Goal: Navigation & Orientation: Find specific page/section

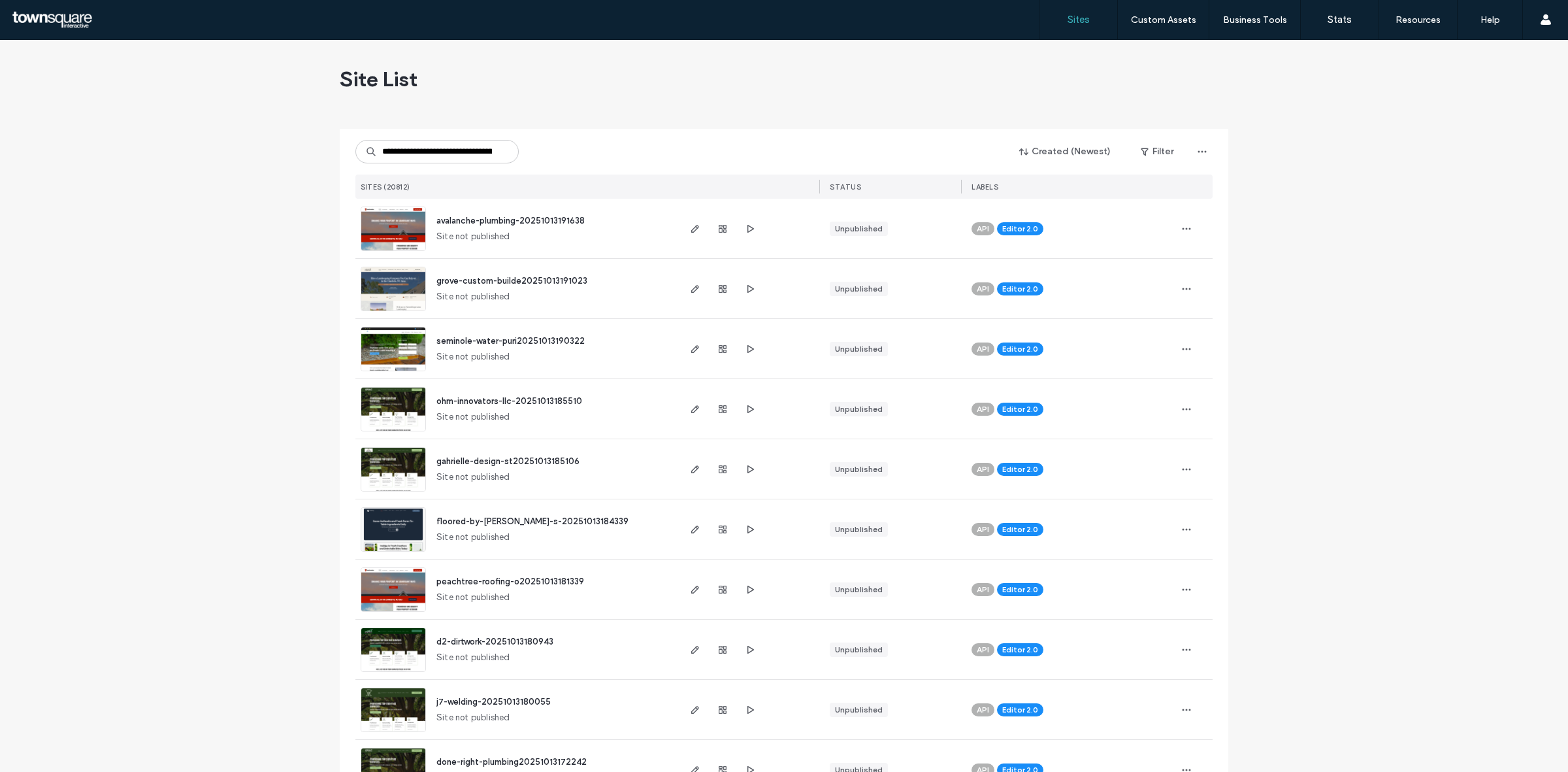
scroll to position [0, 76]
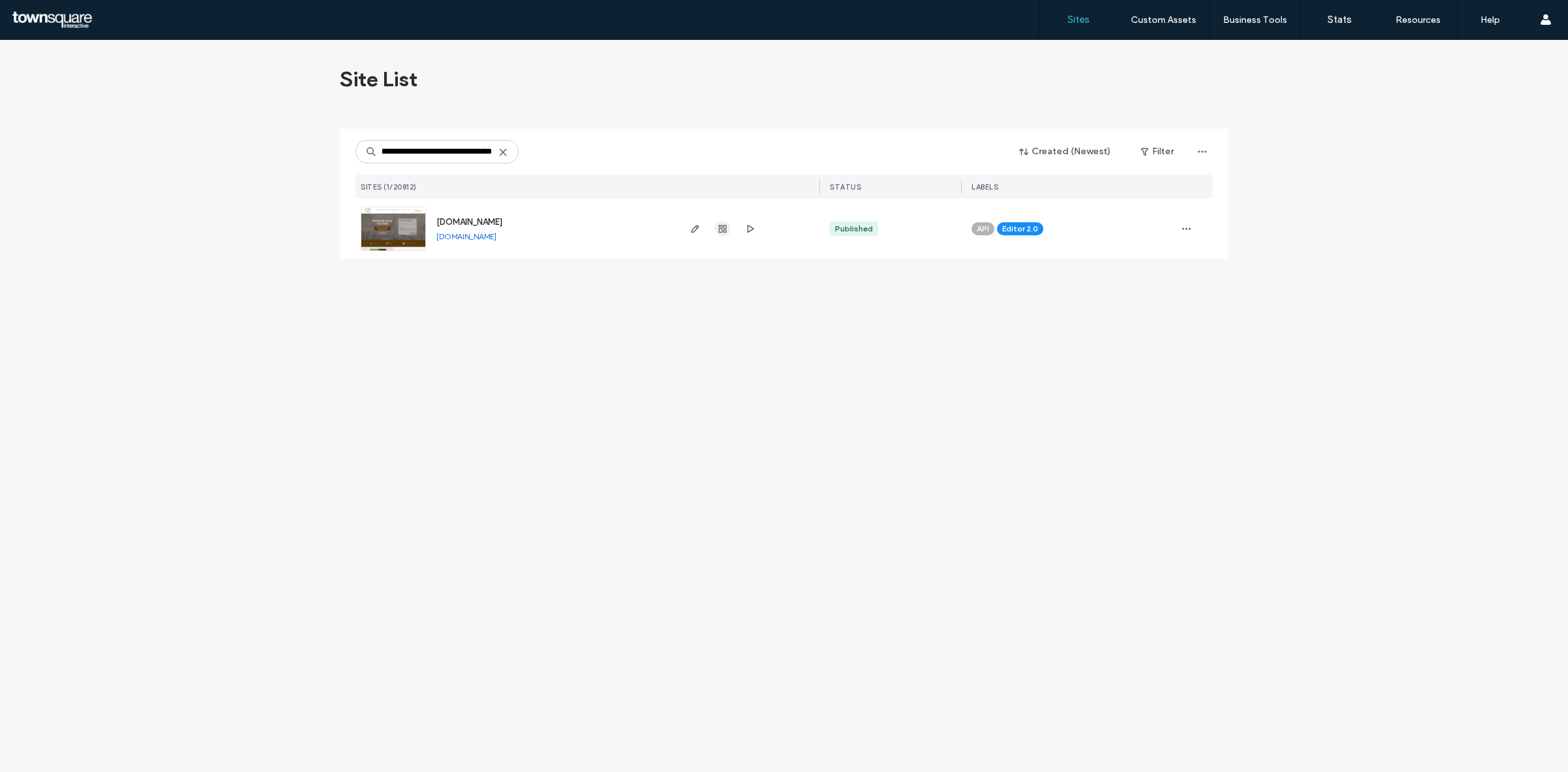
type input "**********"
click at [720, 223] on span "button" at bounding box center [723, 229] width 15 height 15
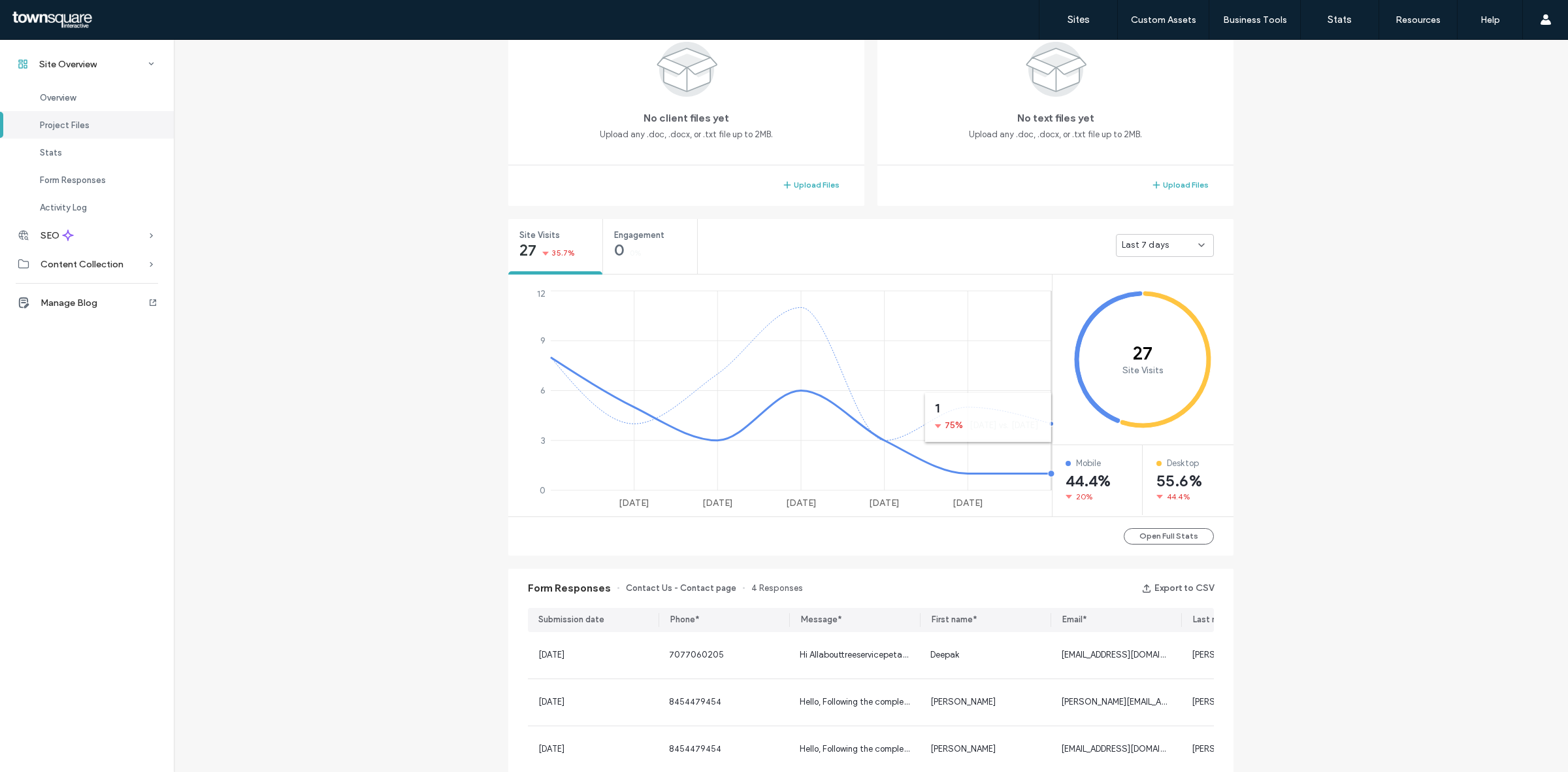
scroll to position [262, 0]
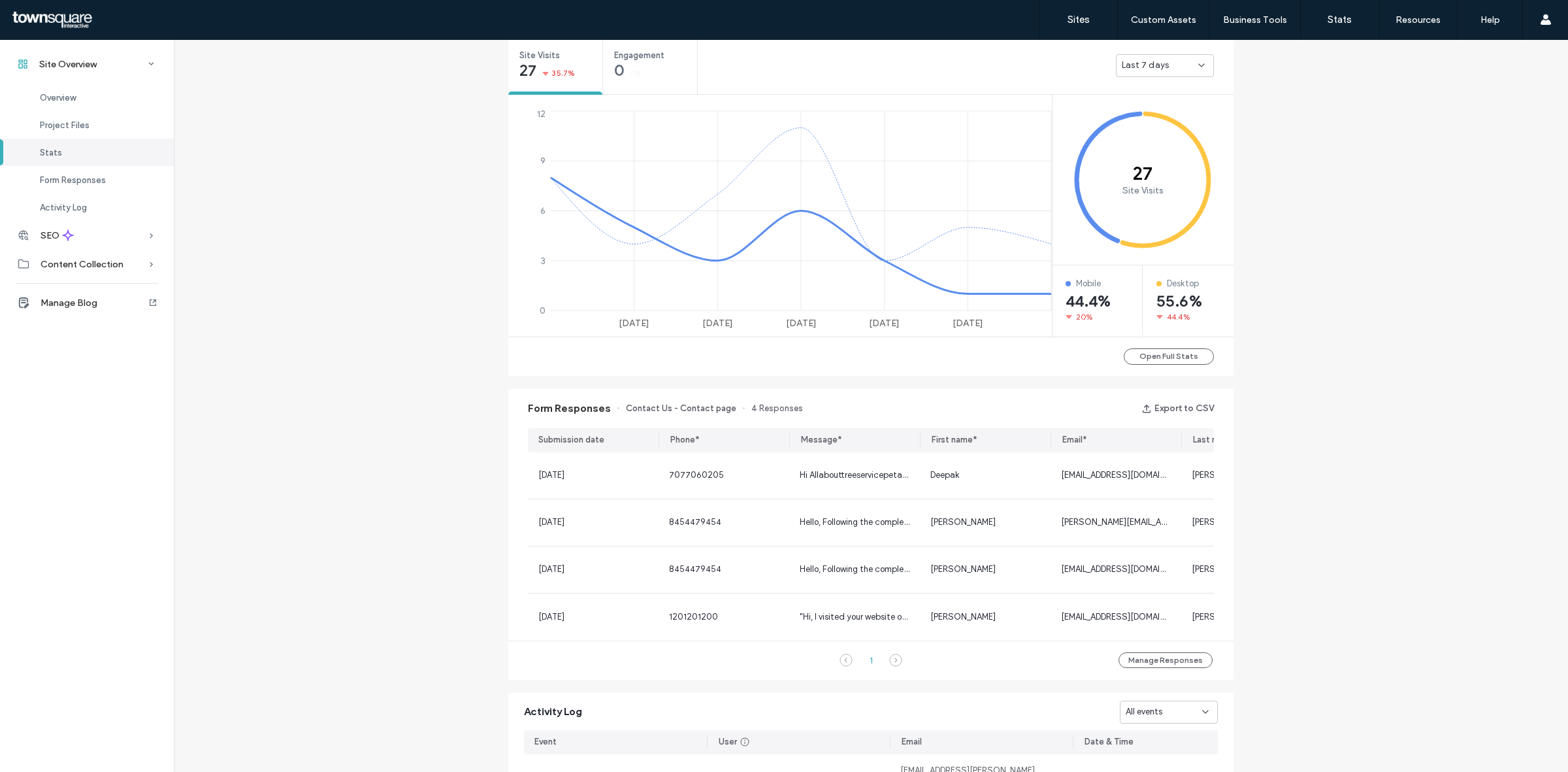
scroll to position [508, 0]
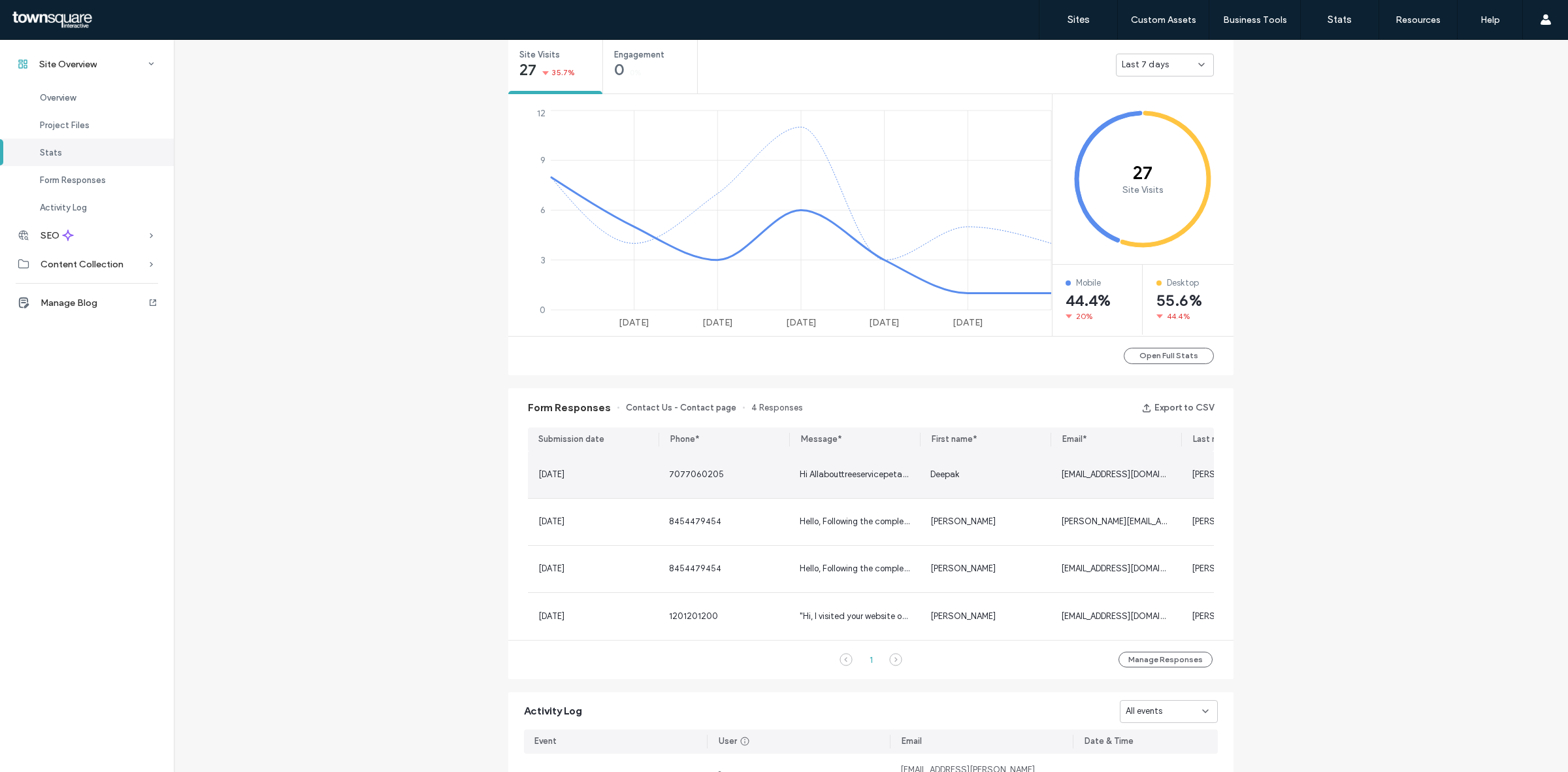
scroll to position [17, 0]
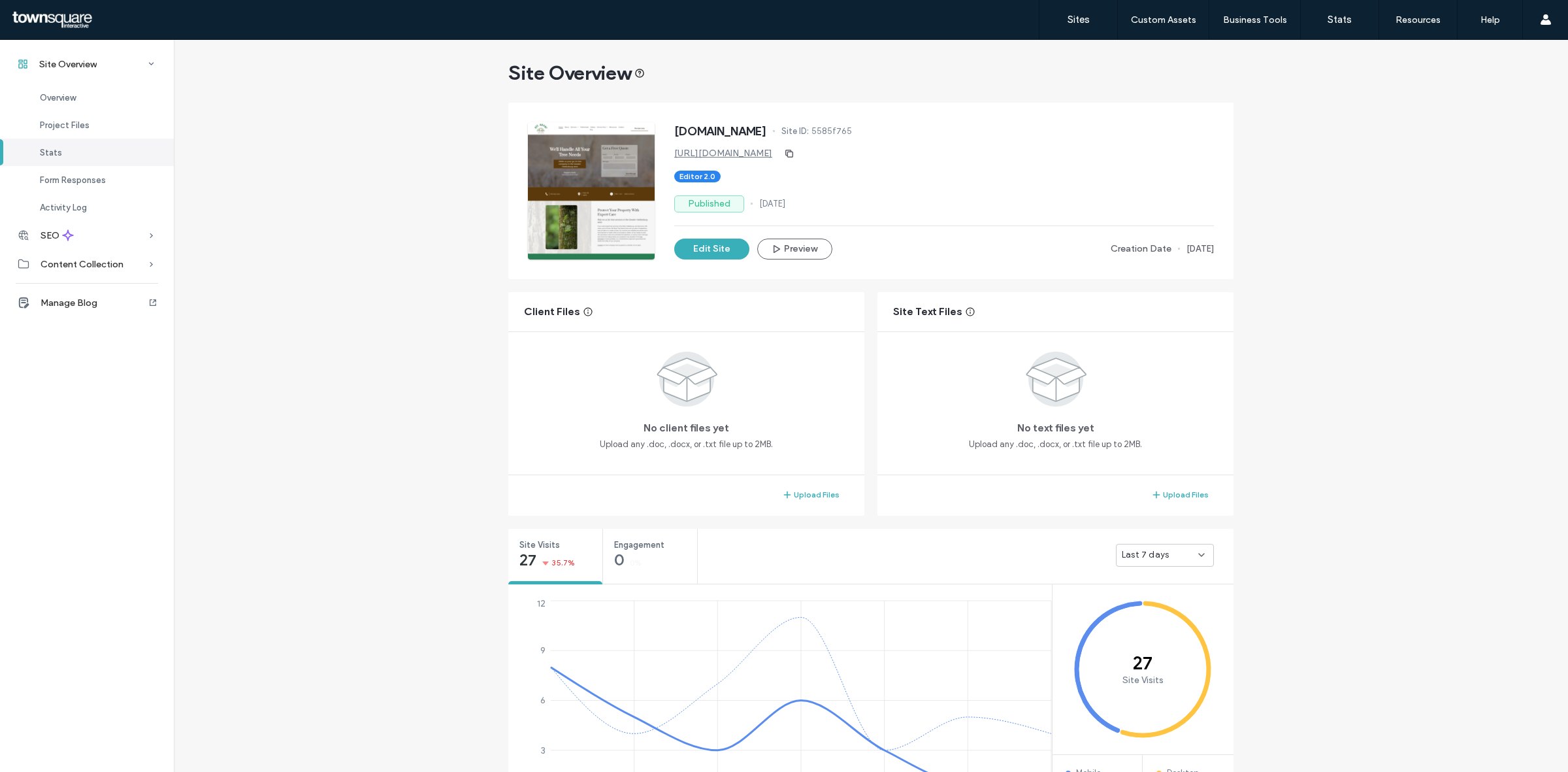
click at [1177, 554] on div "Last 7 days" at bounding box center [1160, 555] width 76 height 13
click at [1165, 618] on span "Last 30 days" at bounding box center [1143, 624] width 52 height 13
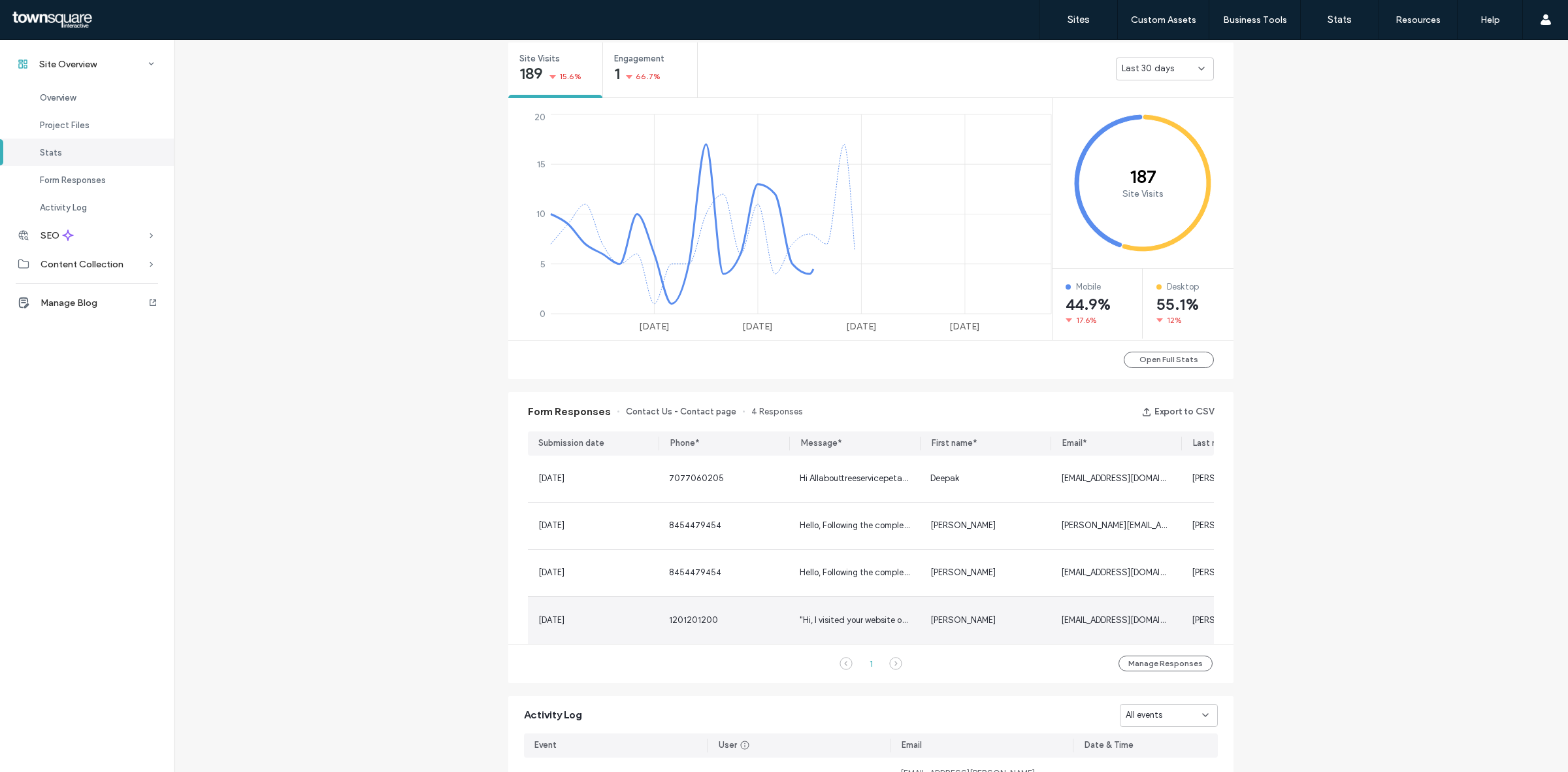
scroll to position [508, 0]
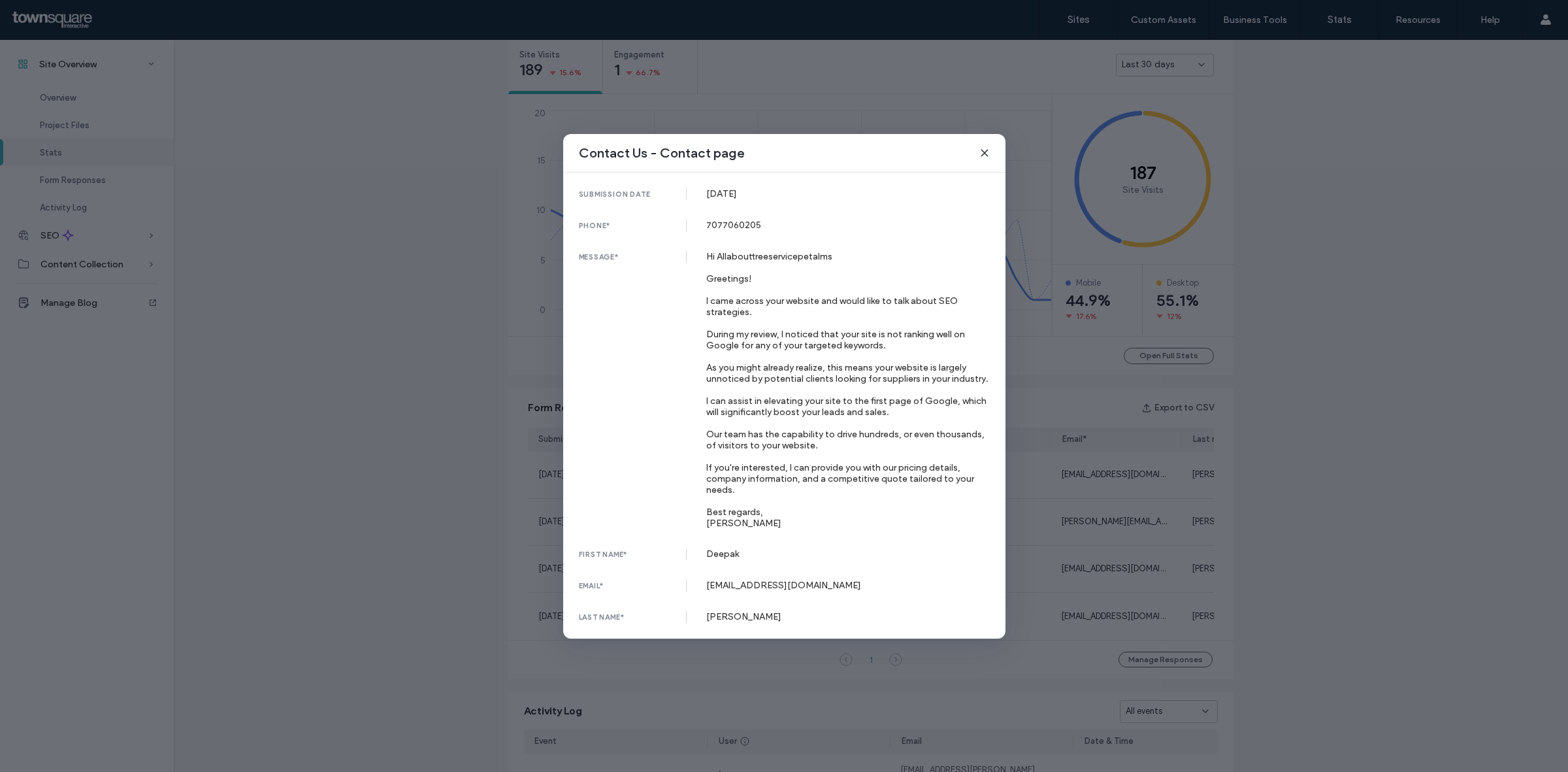
click at [876, 474] on div "Hi Allabouttreeservicepetalms Greetings! I came across your website and would l…" at bounding box center [848, 390] width 283 height 278
click at [983, 148] on icon at bounding box center [985, 153] width 10 height 10
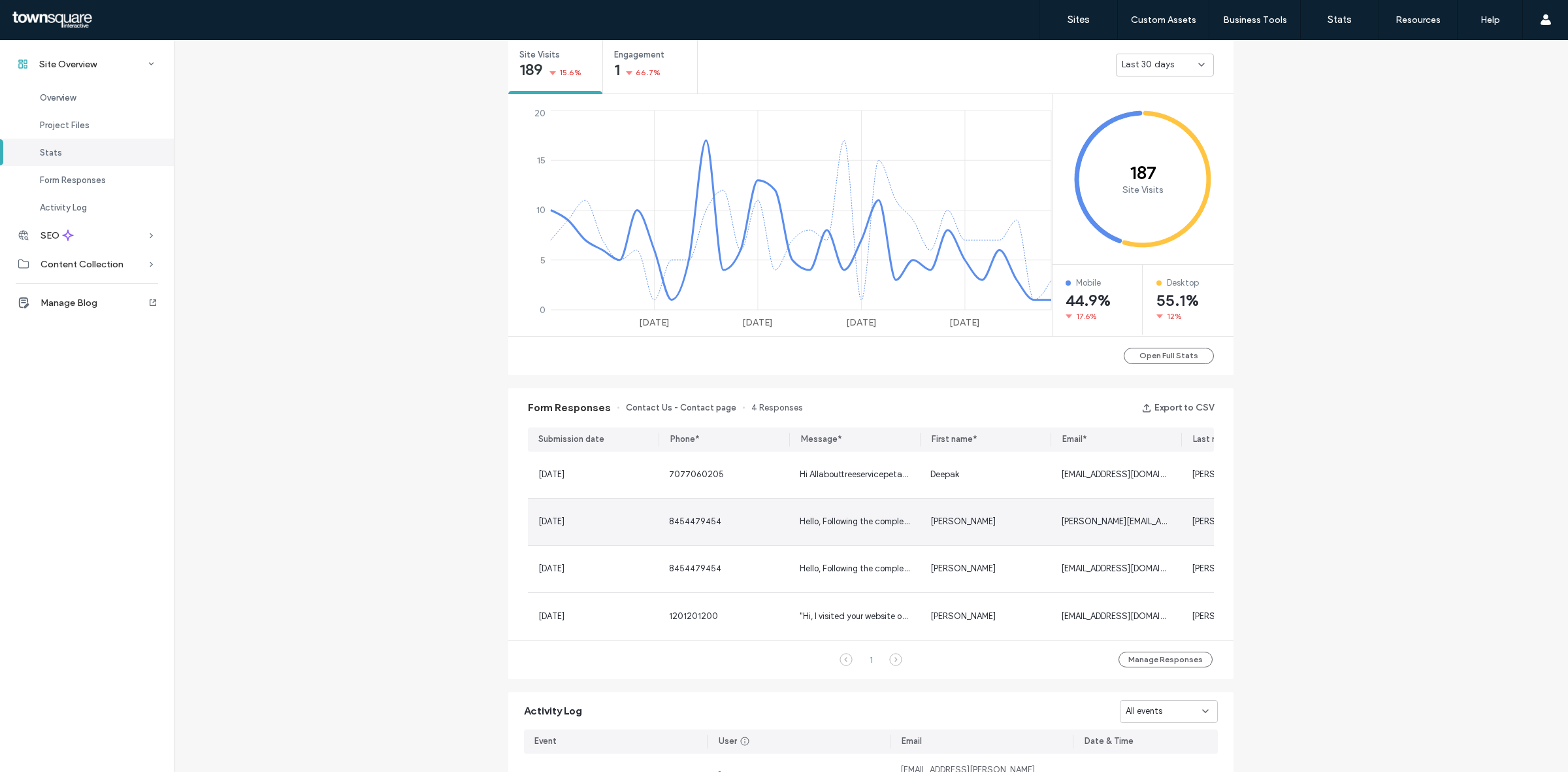
click at [876, 532] on div "Hello, Following the completion of your website, we conducted a quick backend c…" at bounding box center [854, 522] width 131 height 46
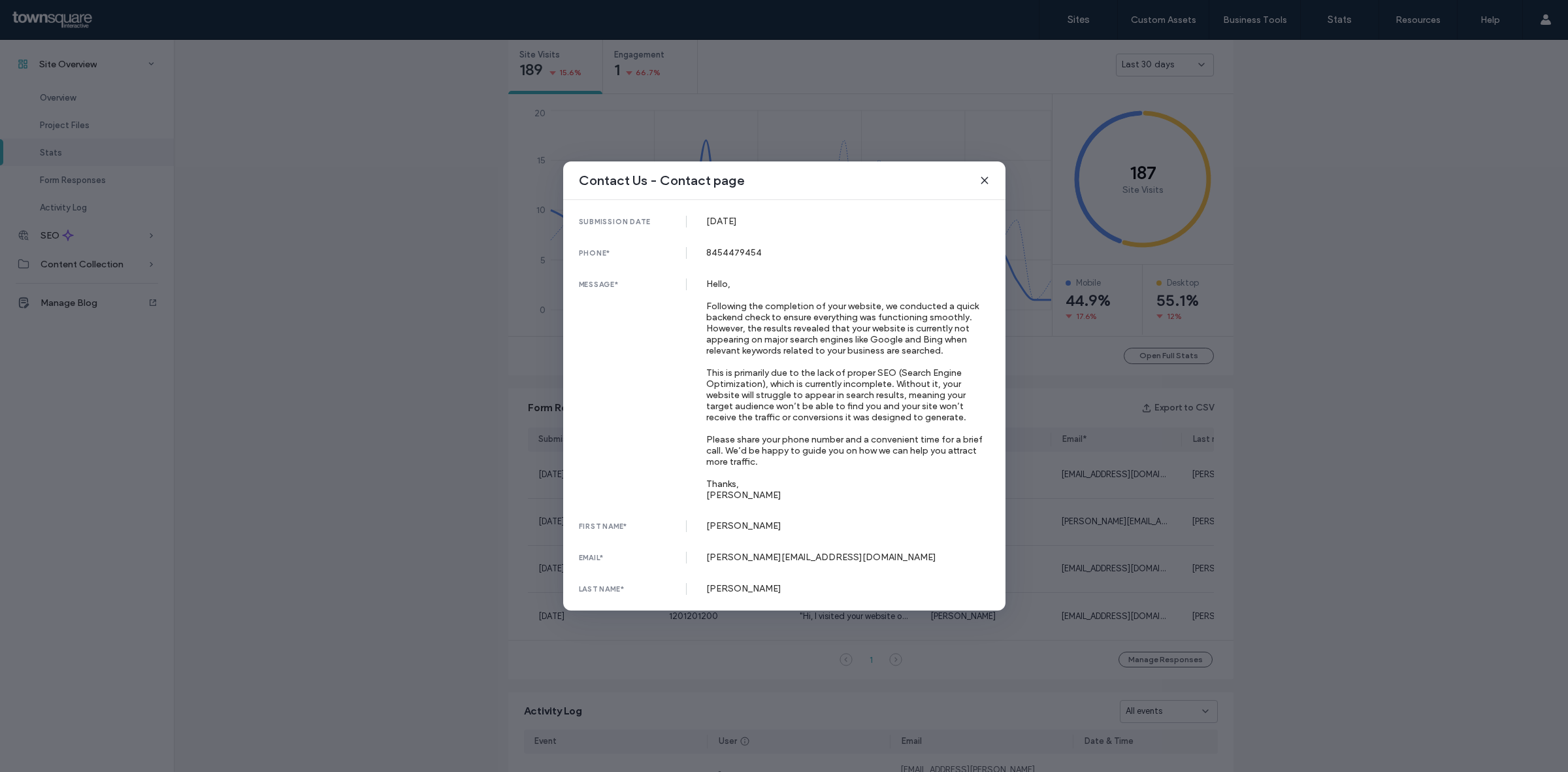
click at [981, 178] on icon at bounding box center [985, 180] width 10 height 10
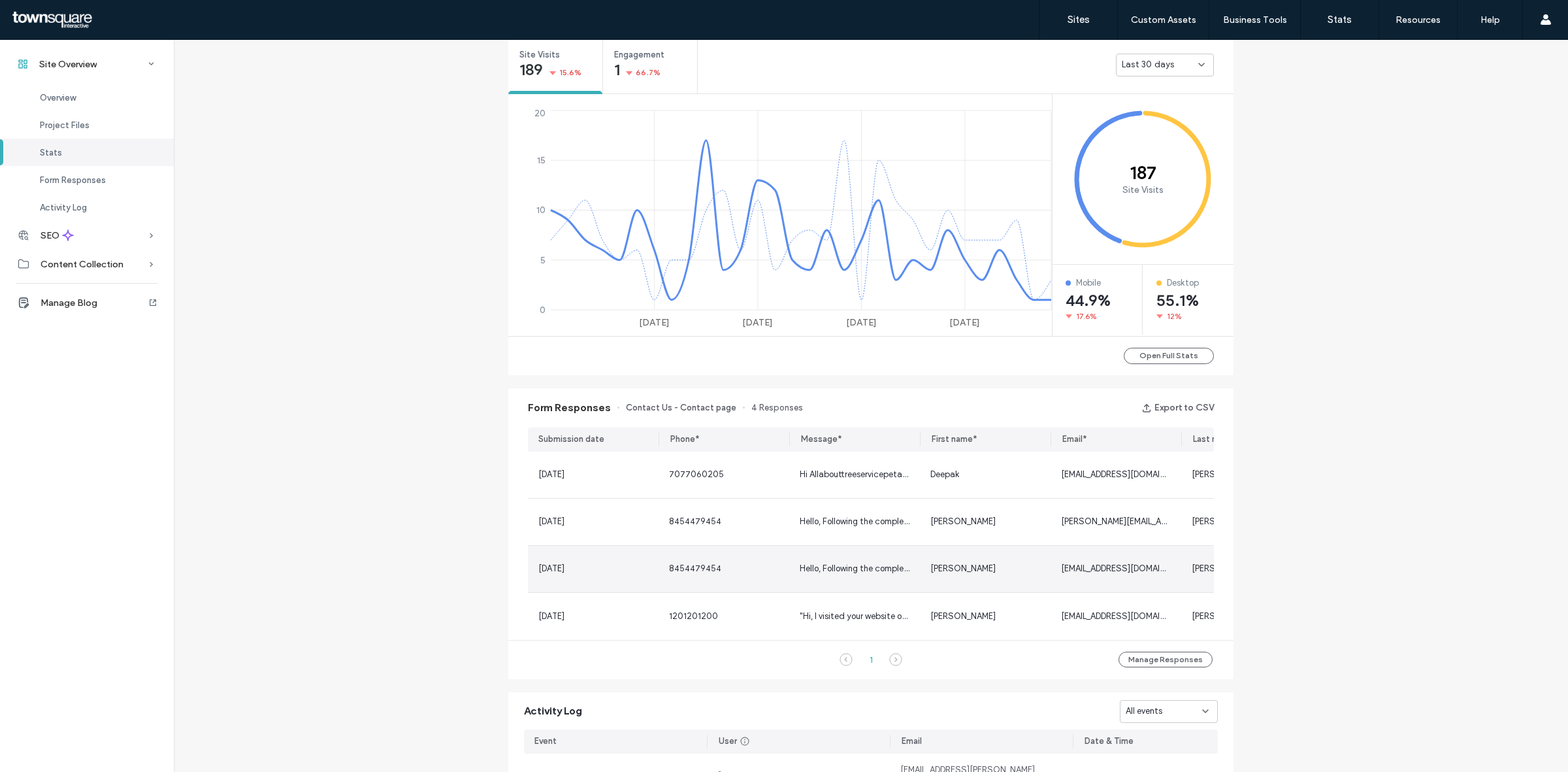
click at [955, 552] on div "Daniel" at bounding box center [985, 568] width 131 height 46
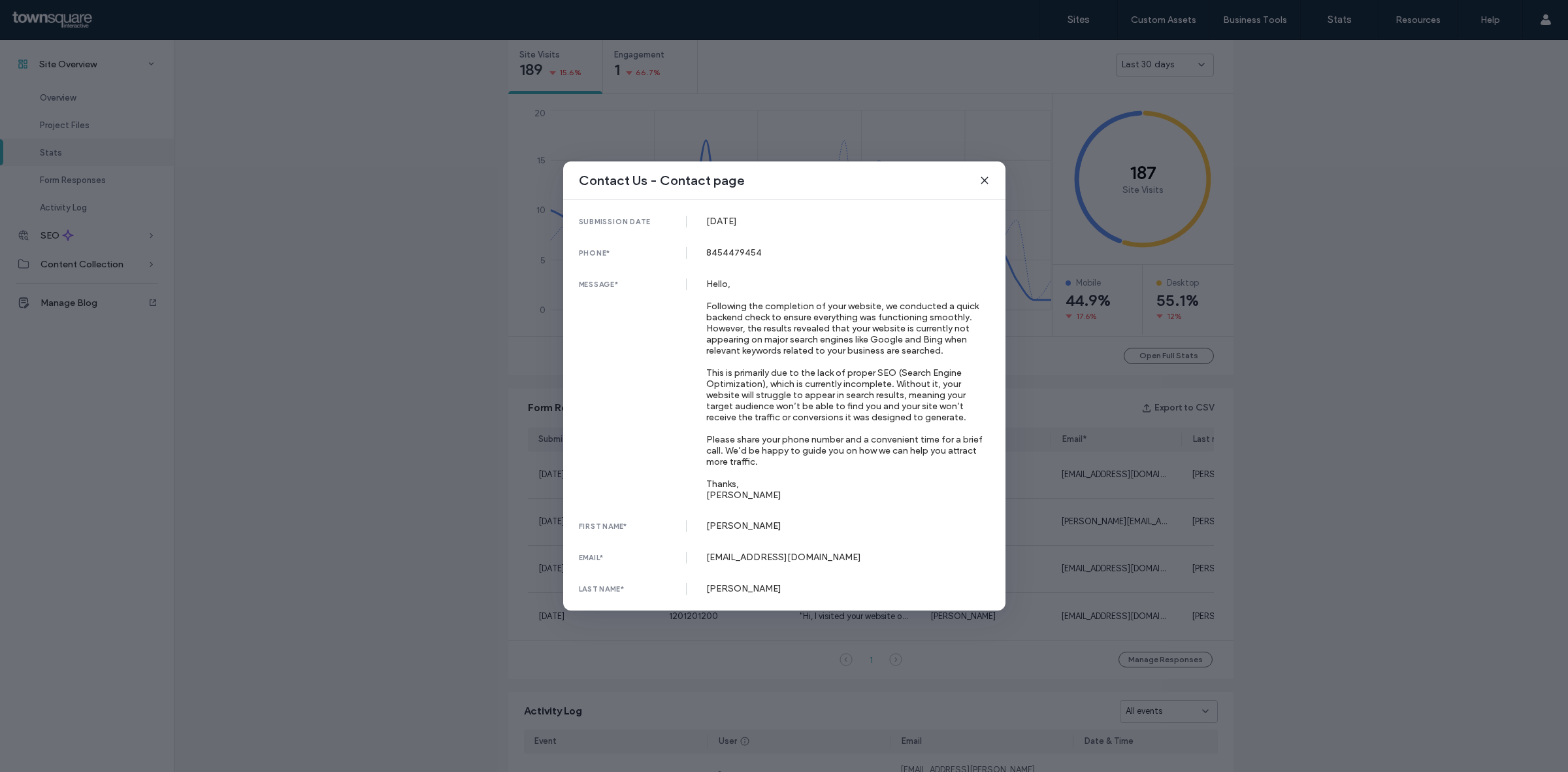
click at [988, 179] on span at bounding box center [985, 180] width 10 height 17
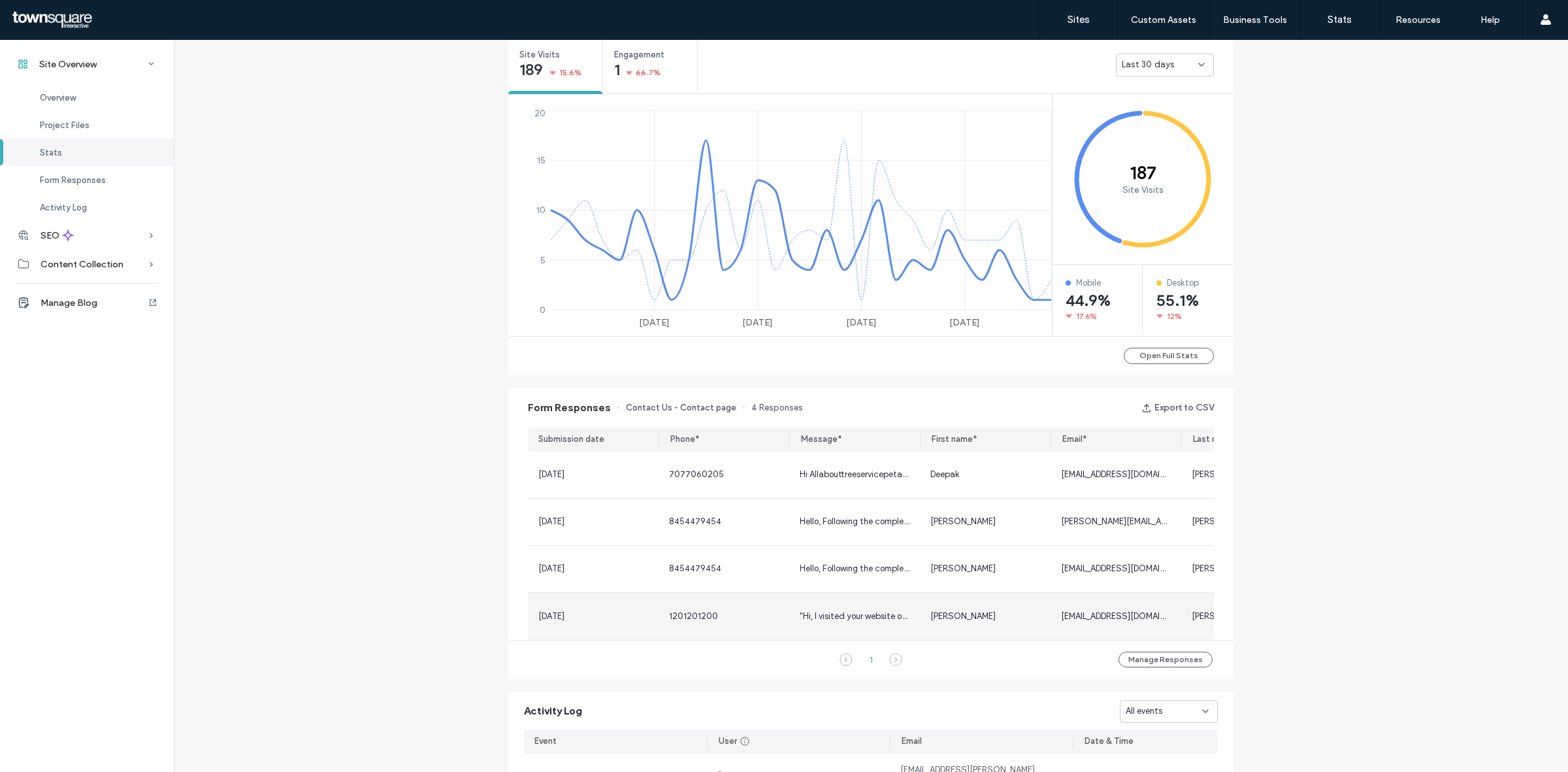
click at [876, 628] on div ""Hi, I visited your website online and discovered that it was not showing up in…" at bounding box center [854, 617] width 131 height 47
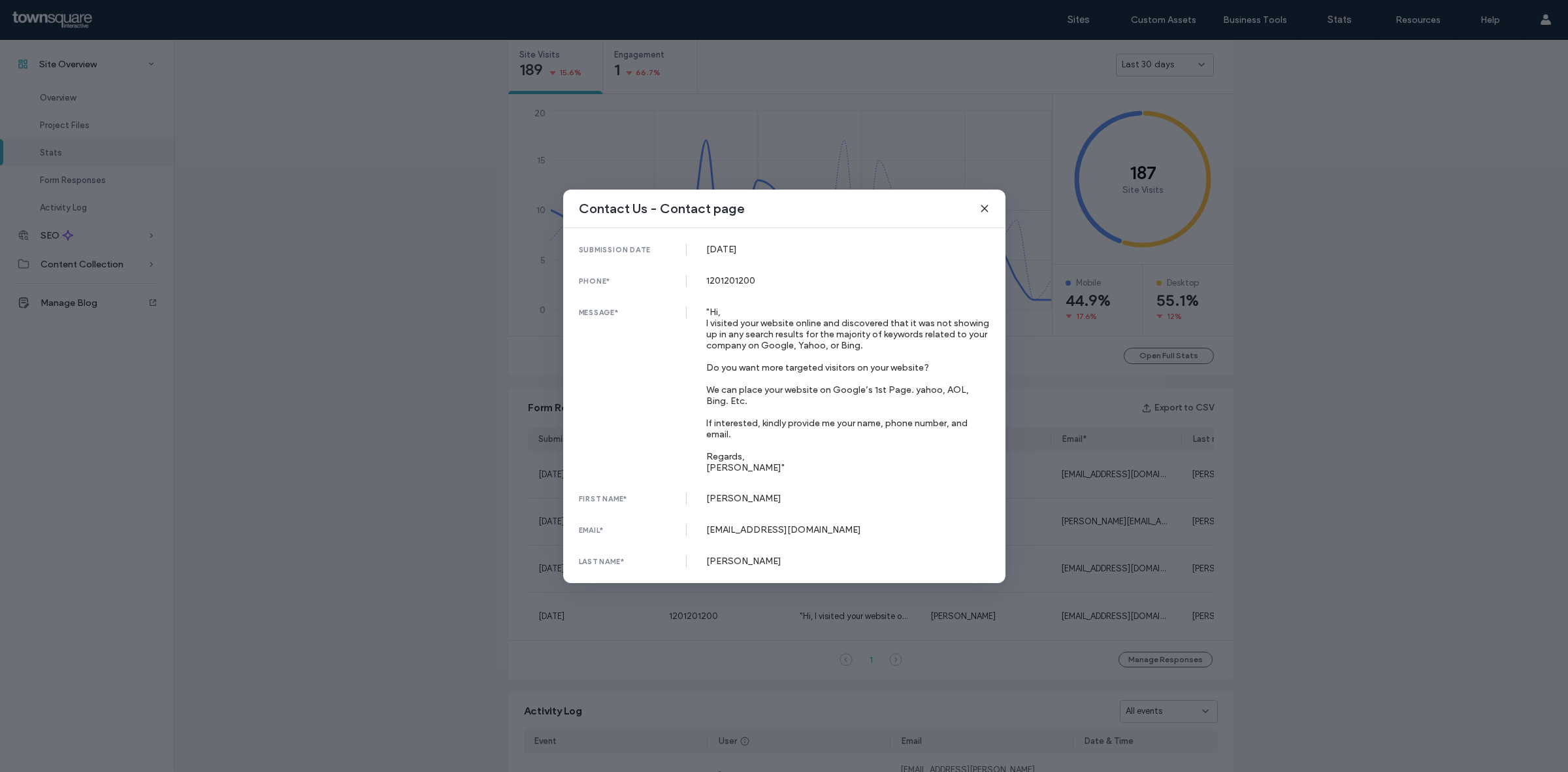
click at [982, 204] on icon at bounding box center [985, 209] width 10 height 10
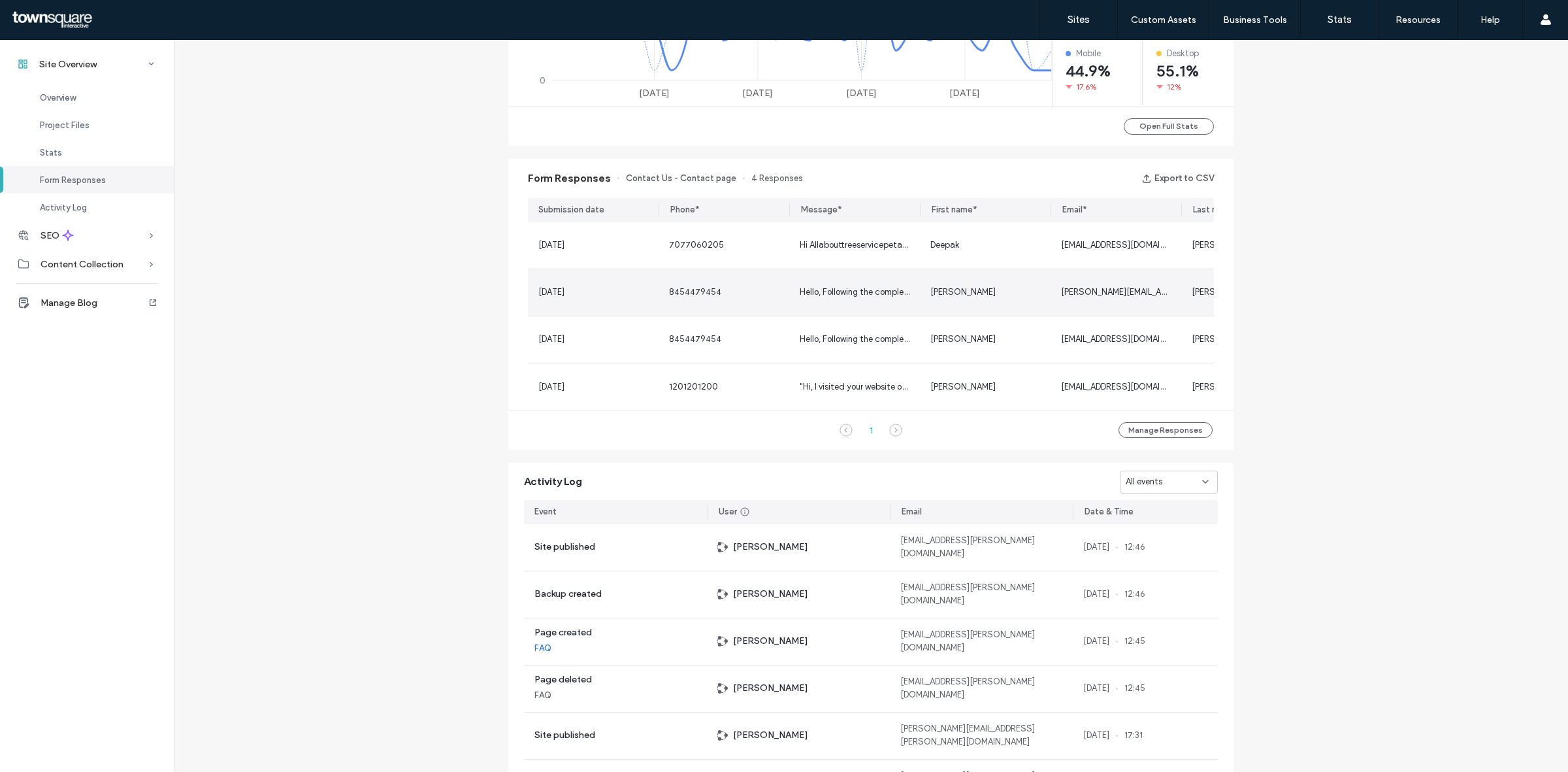
scroll to position [838, 0]
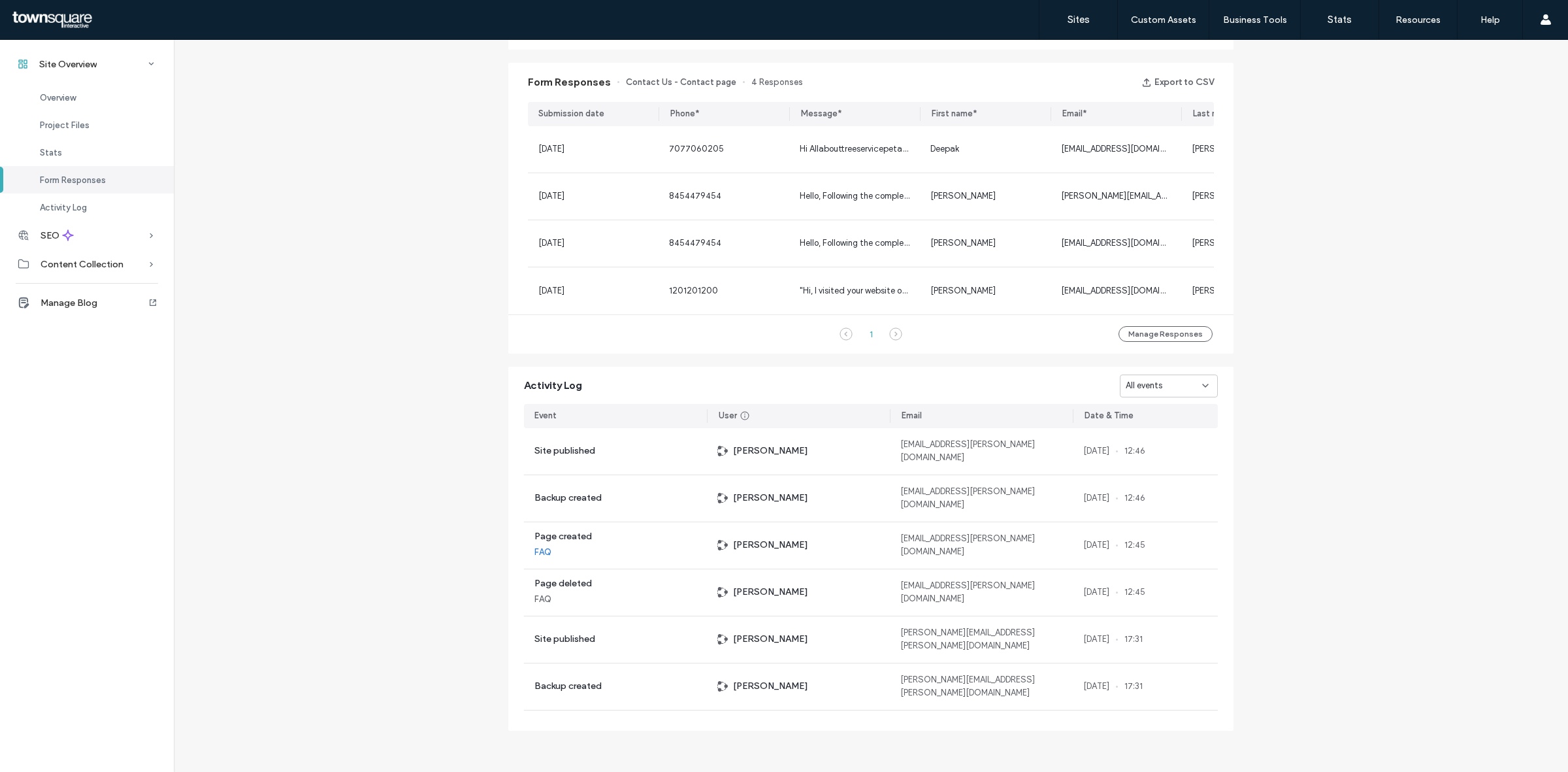
scroll to position [347, 0]
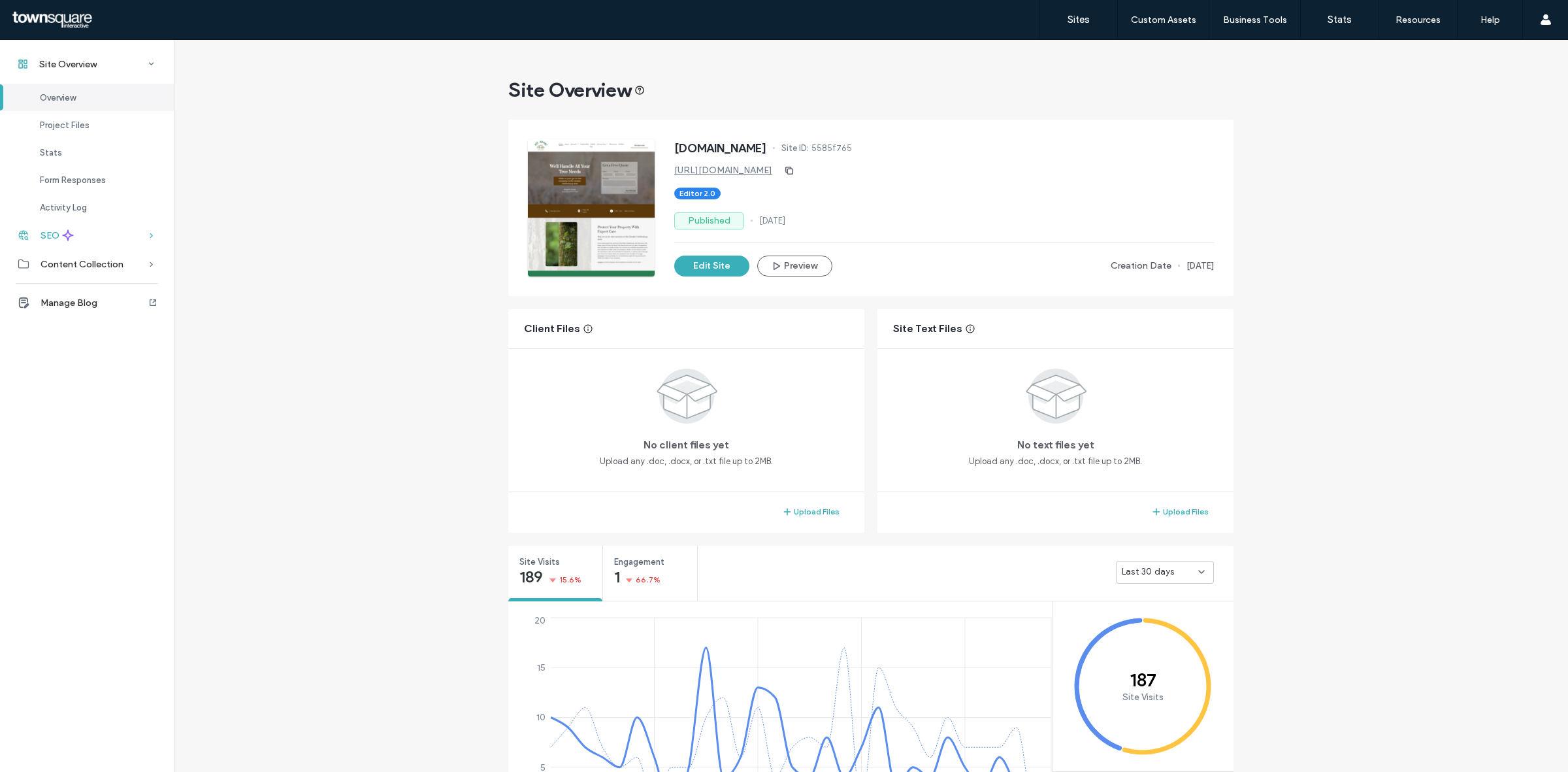
click at [92, 242] on div "SEO" at bounding box center [86, 235] width 173 height 29
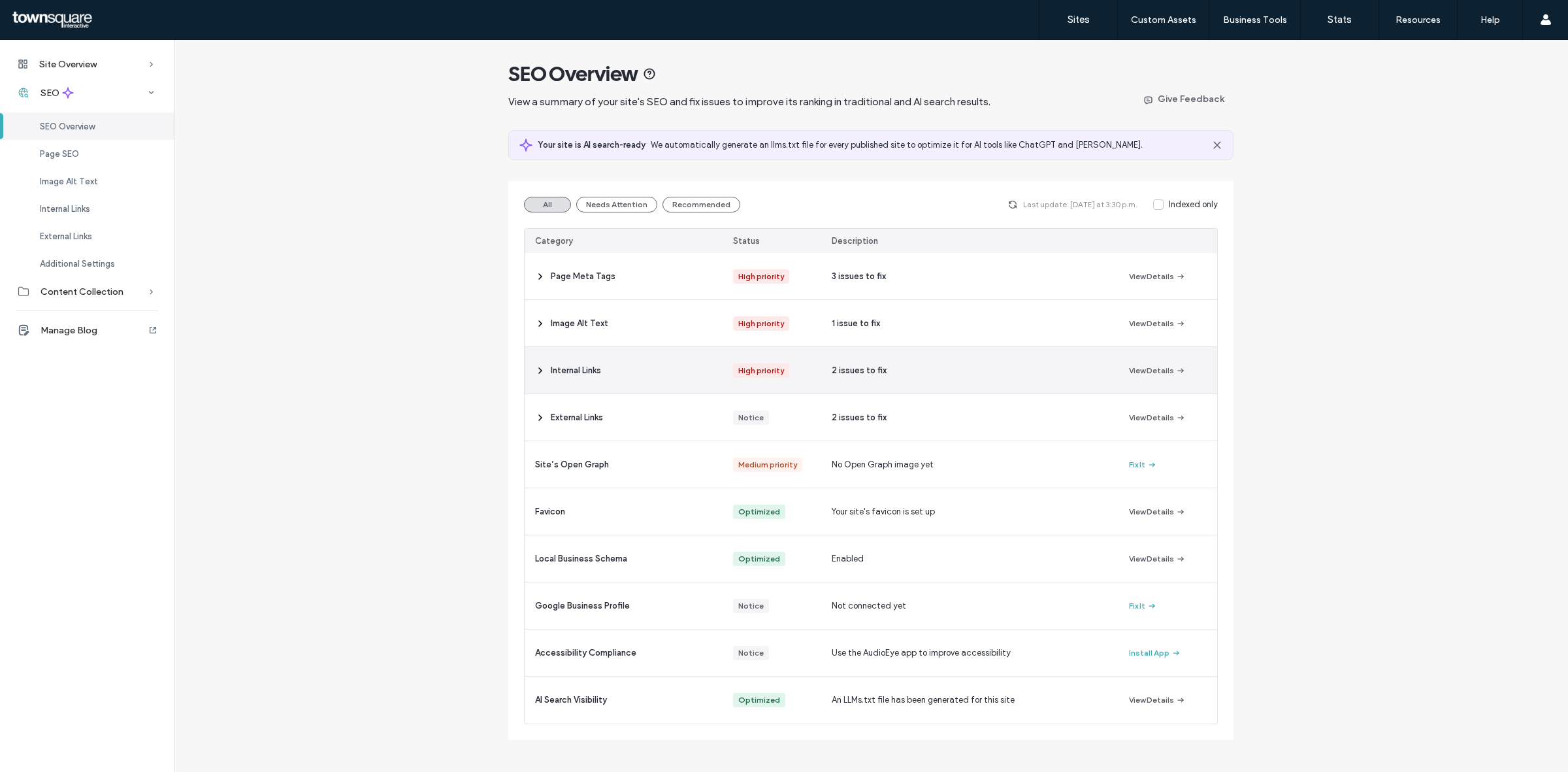
scroll to position [3, 0]
click at [1174, 363] on span "button" at bounding box center [1180, 368] width 12 height 15
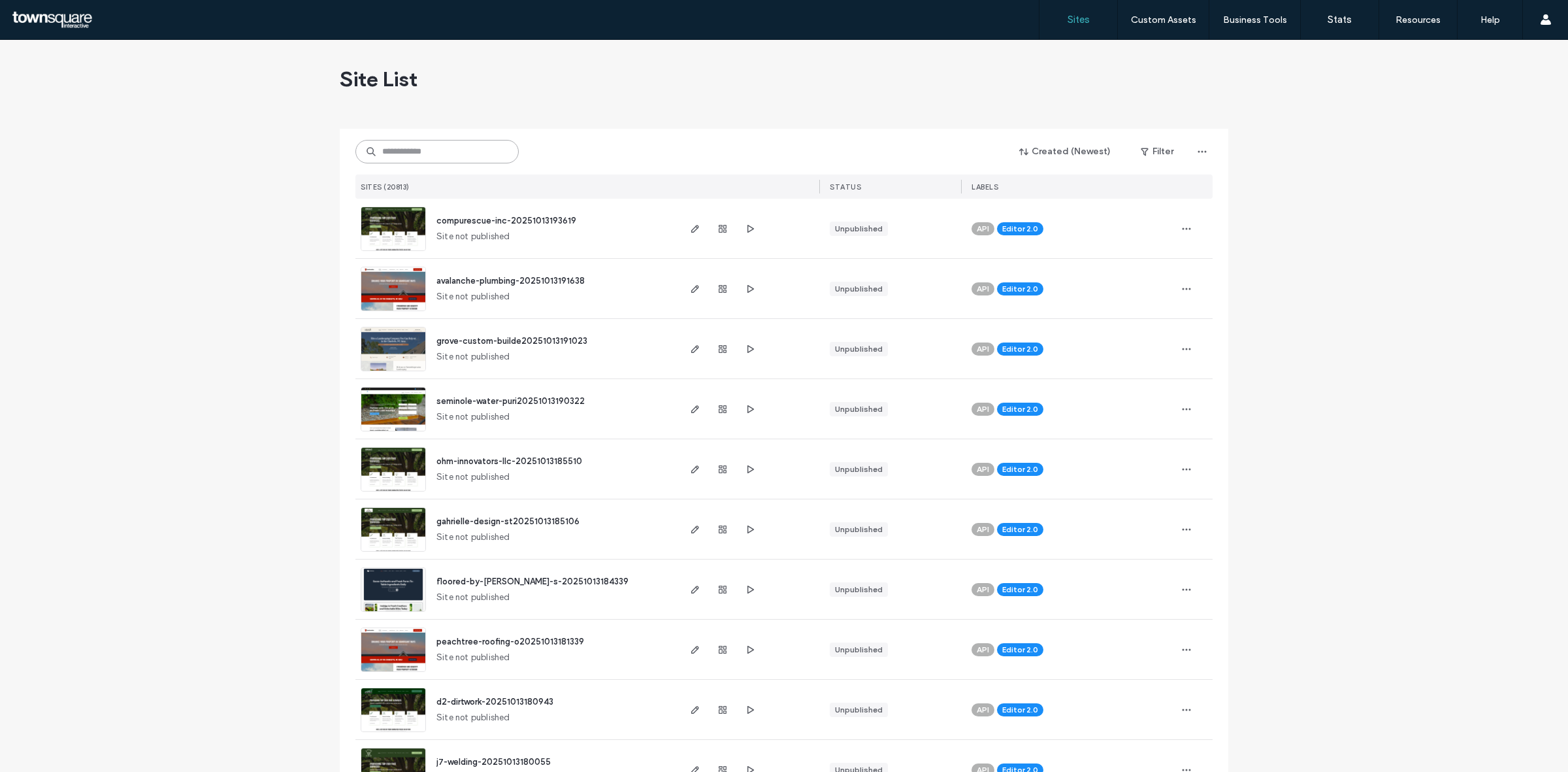
click at [377, 155] on input at bounding box center [437, 152] width 163 height 23
paste input "**********"
type input "**********"
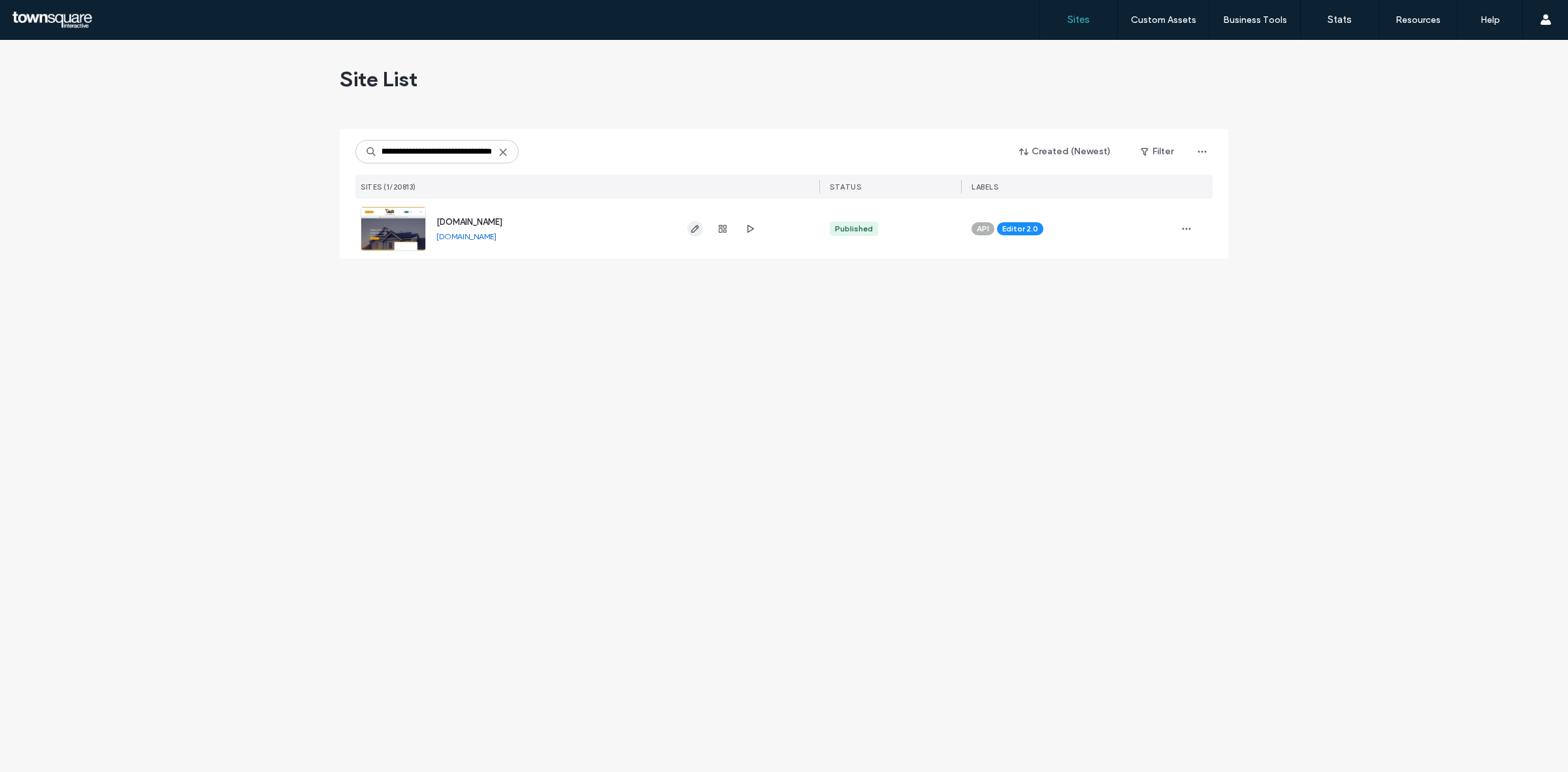
click at [701, 234] on span "button" at bounding box center [695, 229] width 15 height 15
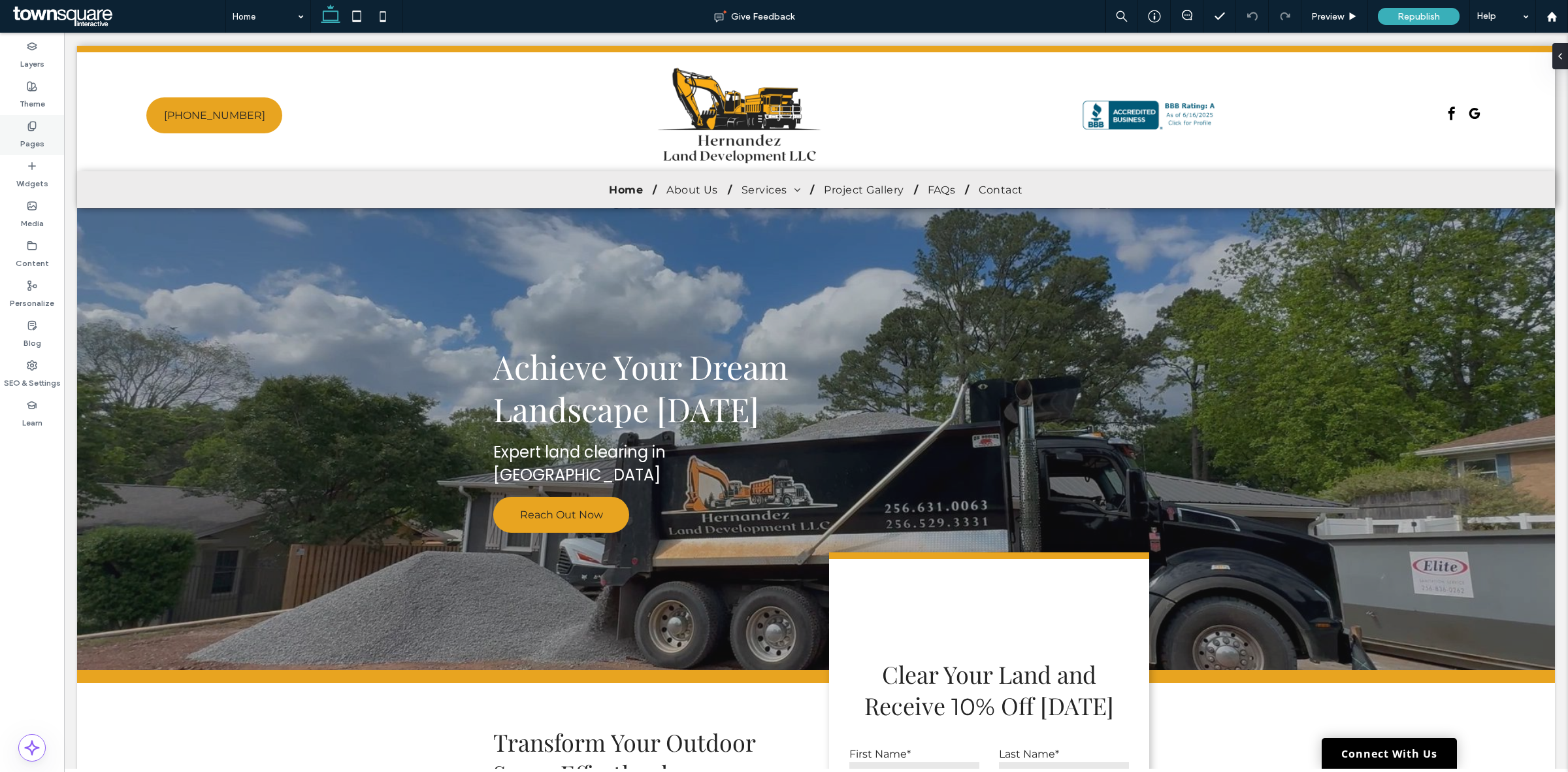
click at [31, 137] on label "Pages" at bounding box center [32, 140] width 24 height 18
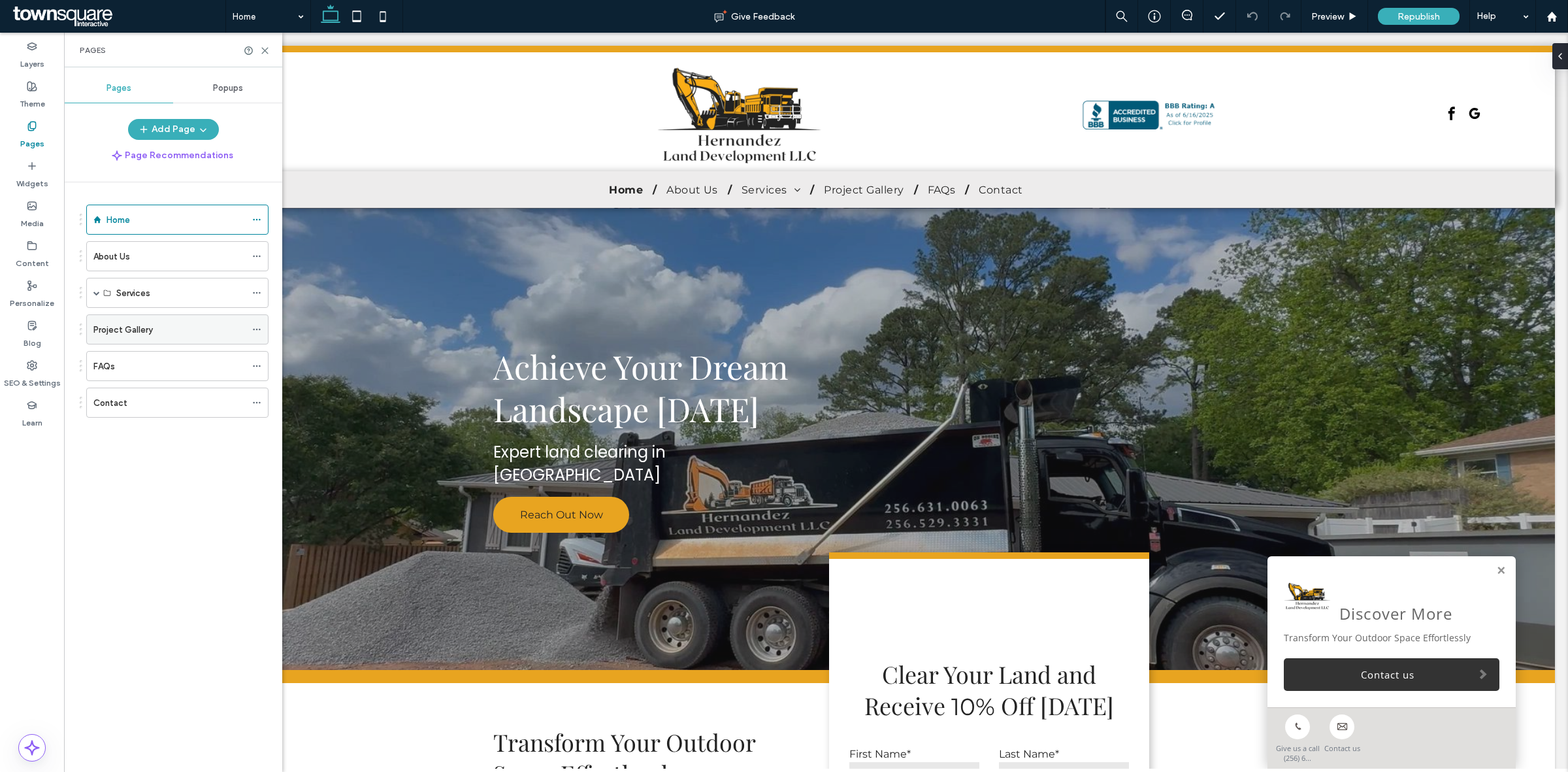
click at [132, 335] on label "Project Gallery" at bounding box center [123, 330] width 59 height 23
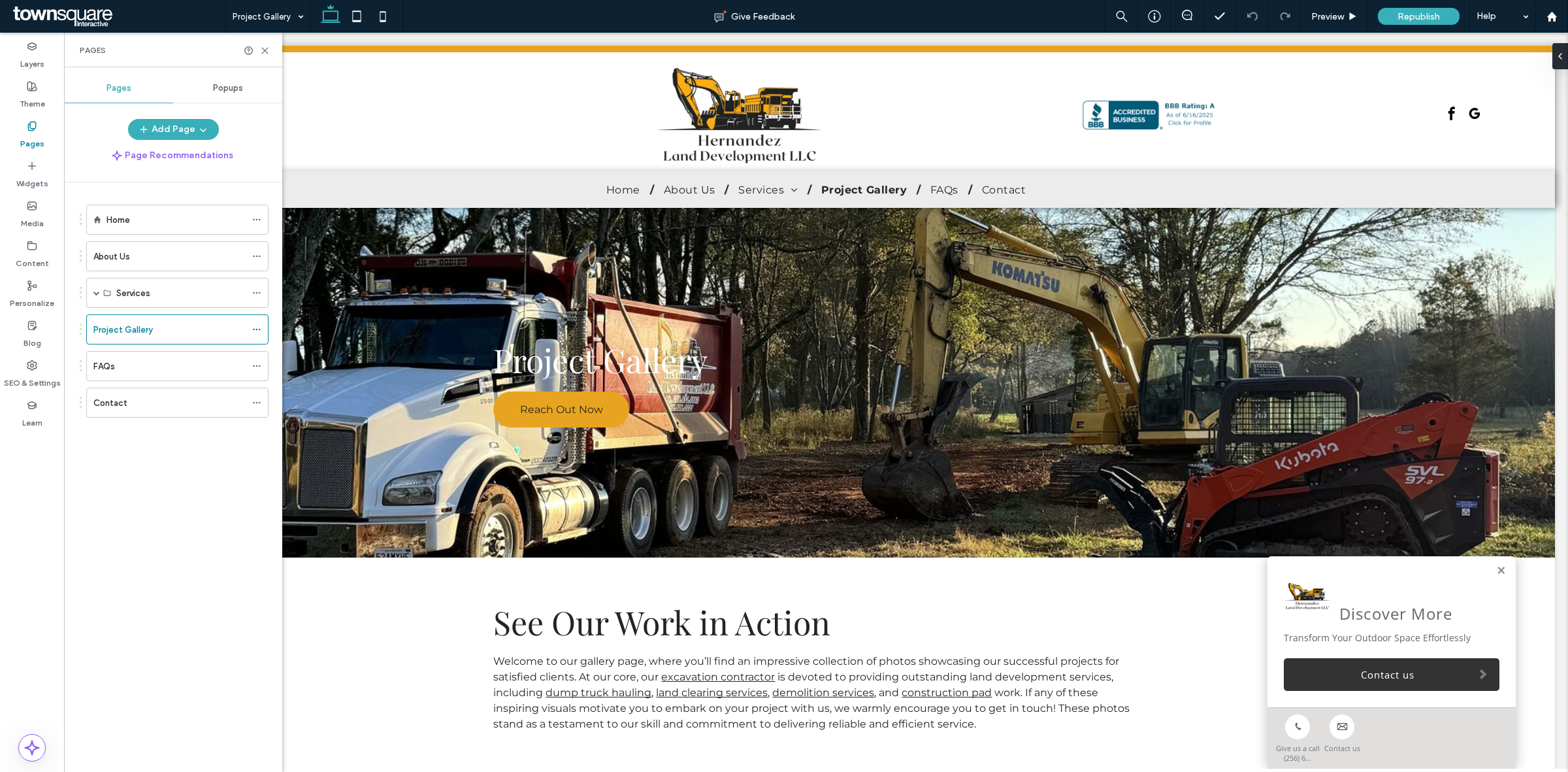
click at [108, 253] on label "About Us" at bounding box center [112, 256] width 37 height 23
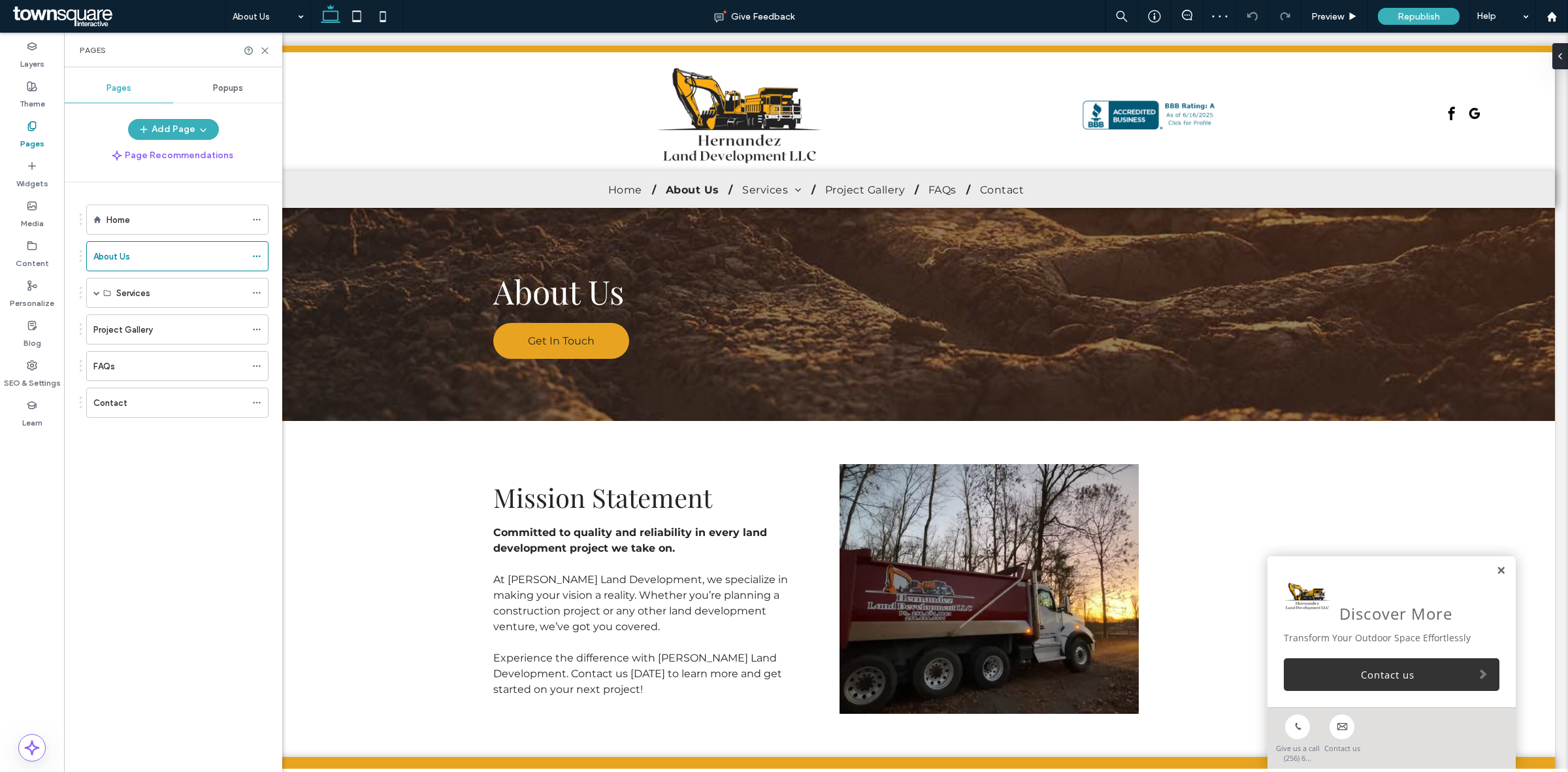
click at [1496, 568] on link at bounding box center [1501, 571] width 10 height 11
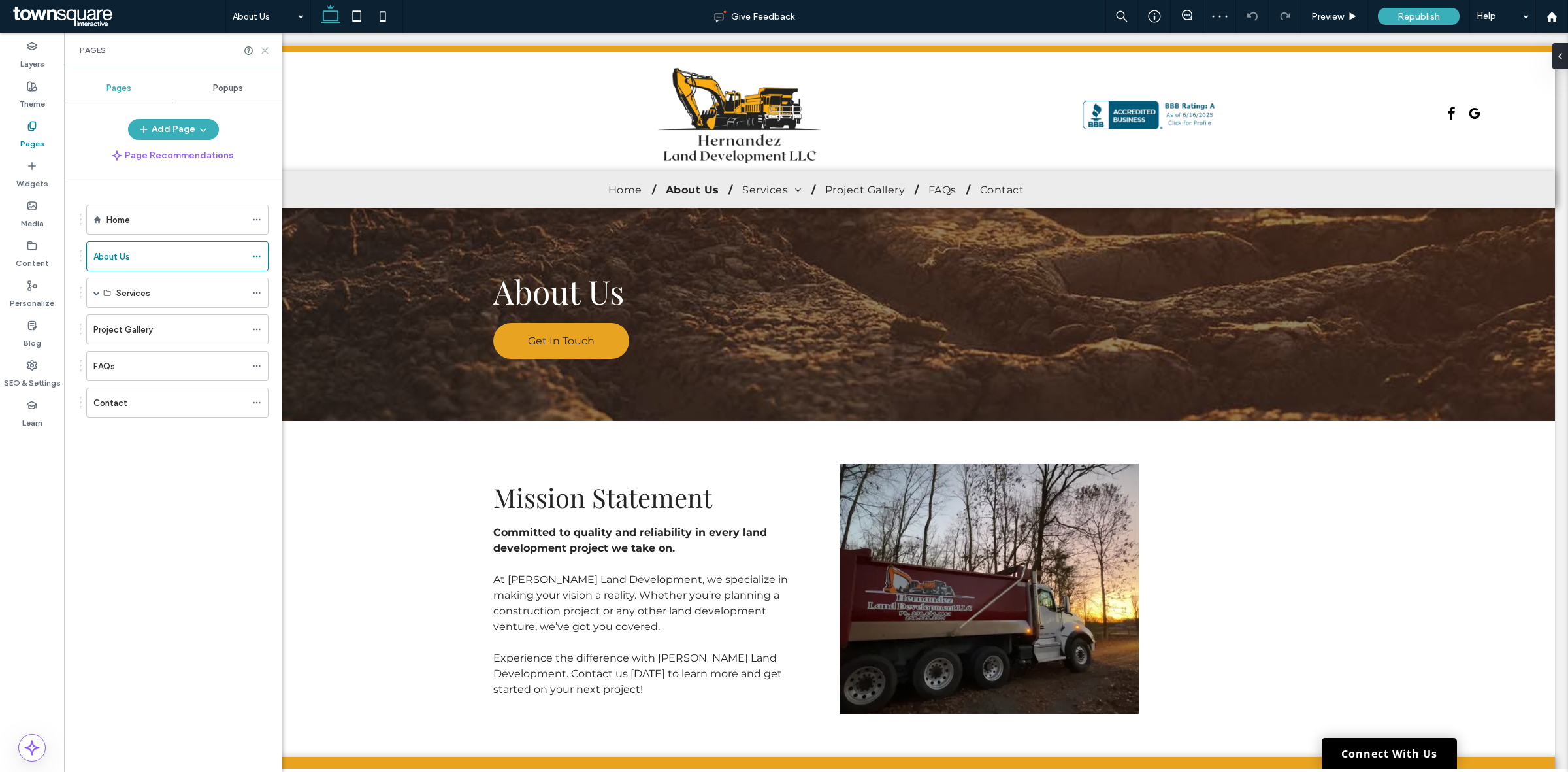
click at [261, 46] on icon at bounding box center [264, 50] width 10 height 10
